Goal: Navigation & Orientation: Find specific page/section

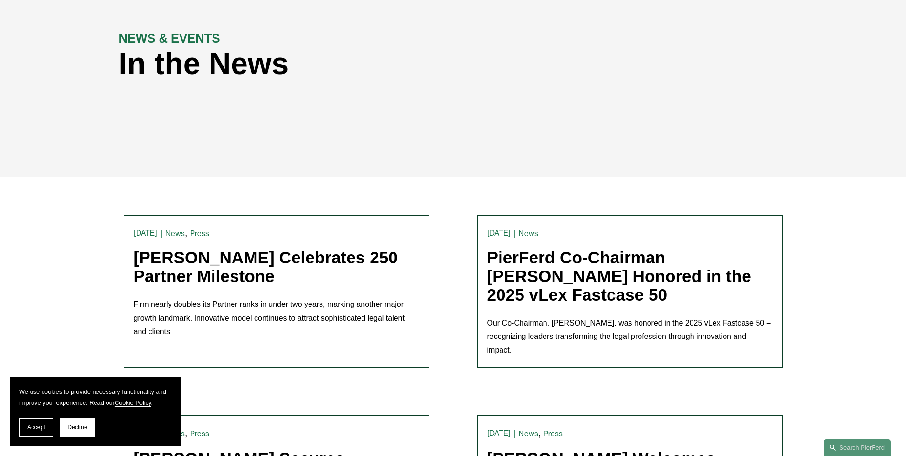
scroll to position [143, 0]
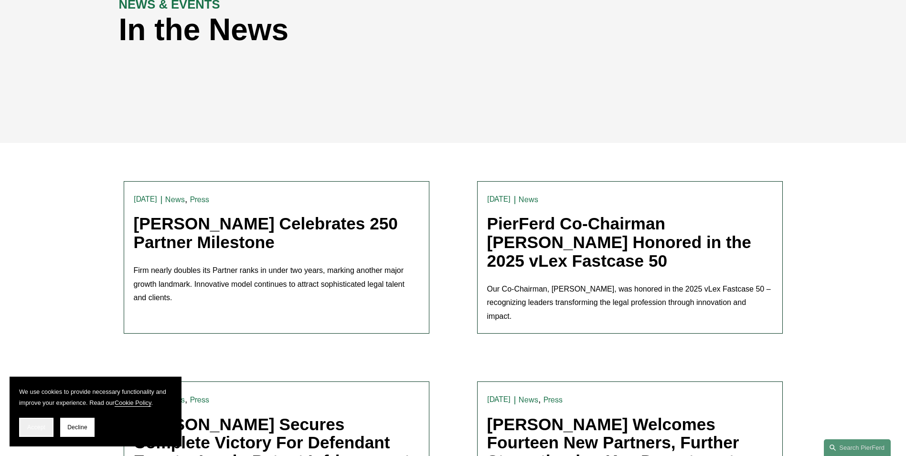
click at [37, 423] on button "Accept" at bounding box center [36, 426] width 34 height 19
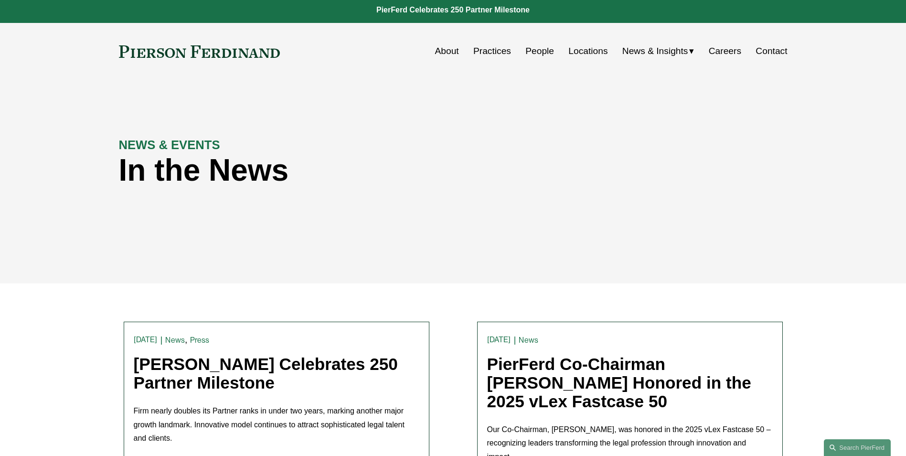
scroll to position [0, 0]
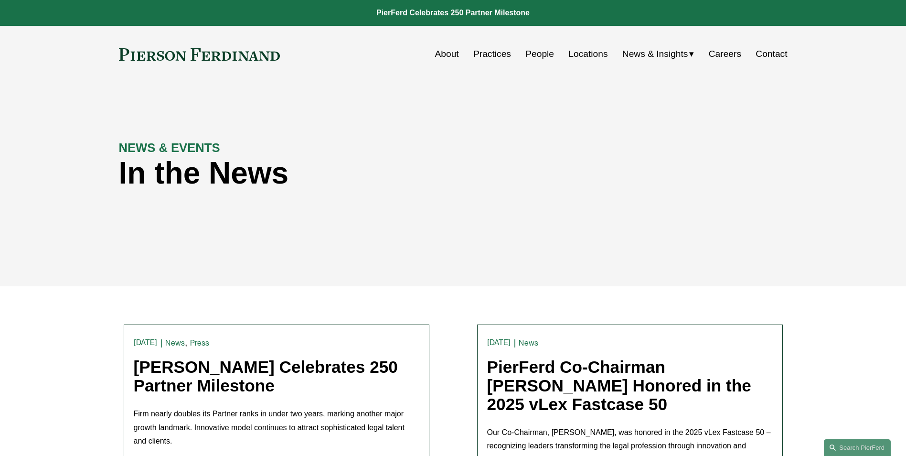
click at [495, 54] on link "Practices" at bounding box center [492, 54] width 38 height 18
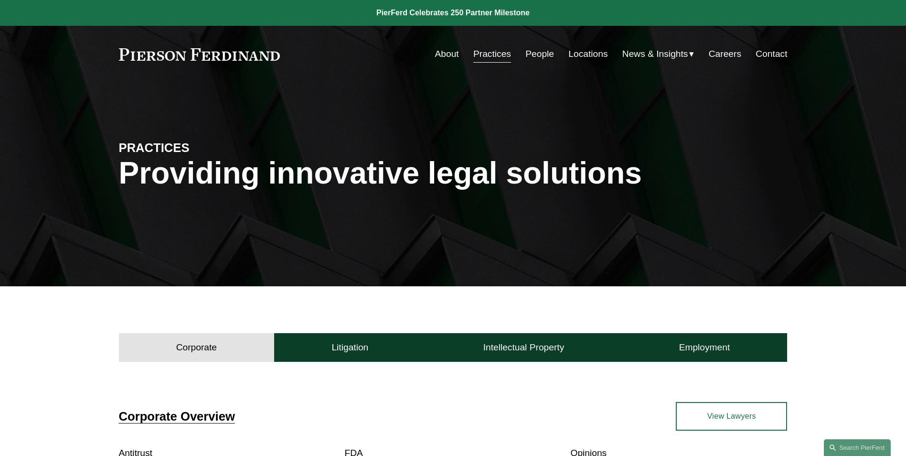
click at [681, 48] on span "News & Insights" at bounding box center [655, 54] width 66 height 17
click at [665, 55] on span "News & Insights" at bounding box center [655, 54] width 66 height 17
click at [0, 0] on span "Blogs" at bounding box center [0, 0] width 0 height 0
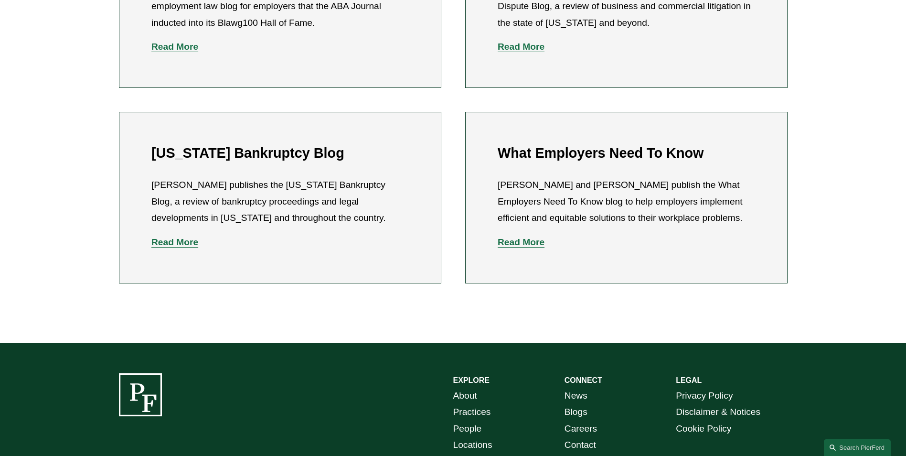
scroll to position [430, 0]
